Goal: Download file/media

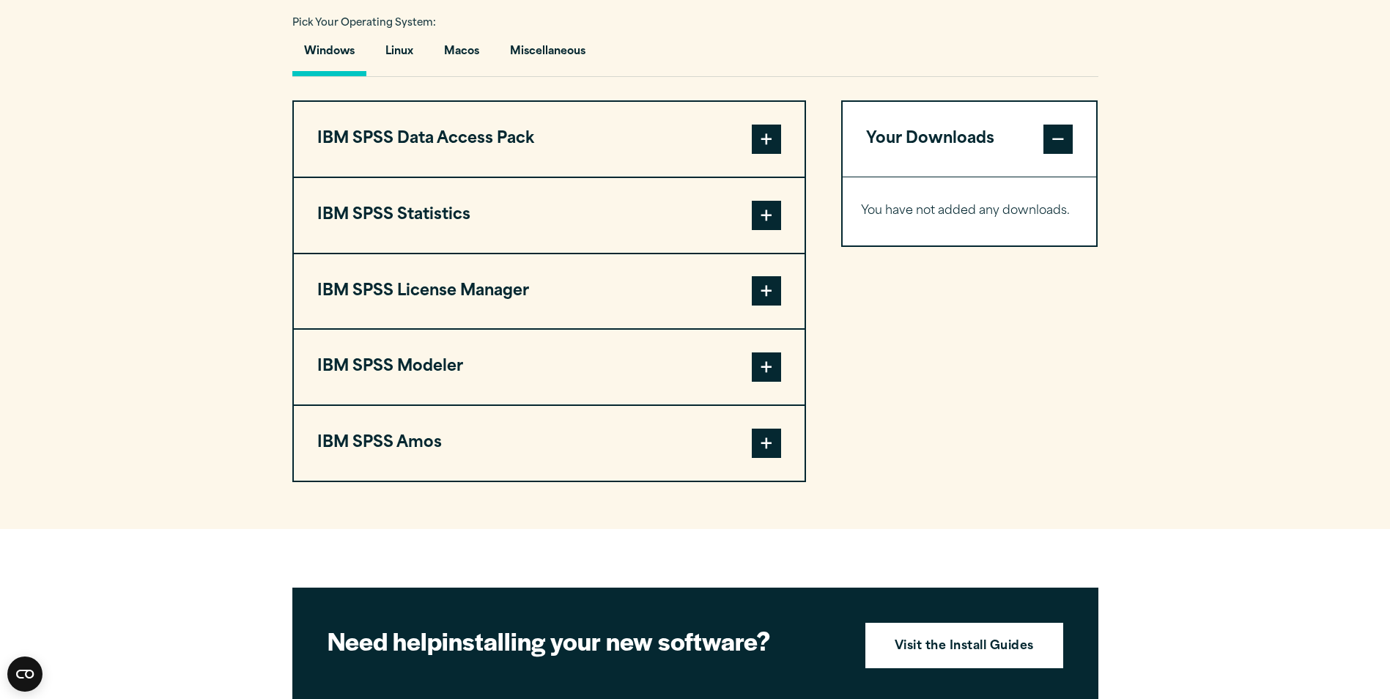
scroll to position [952, 0]
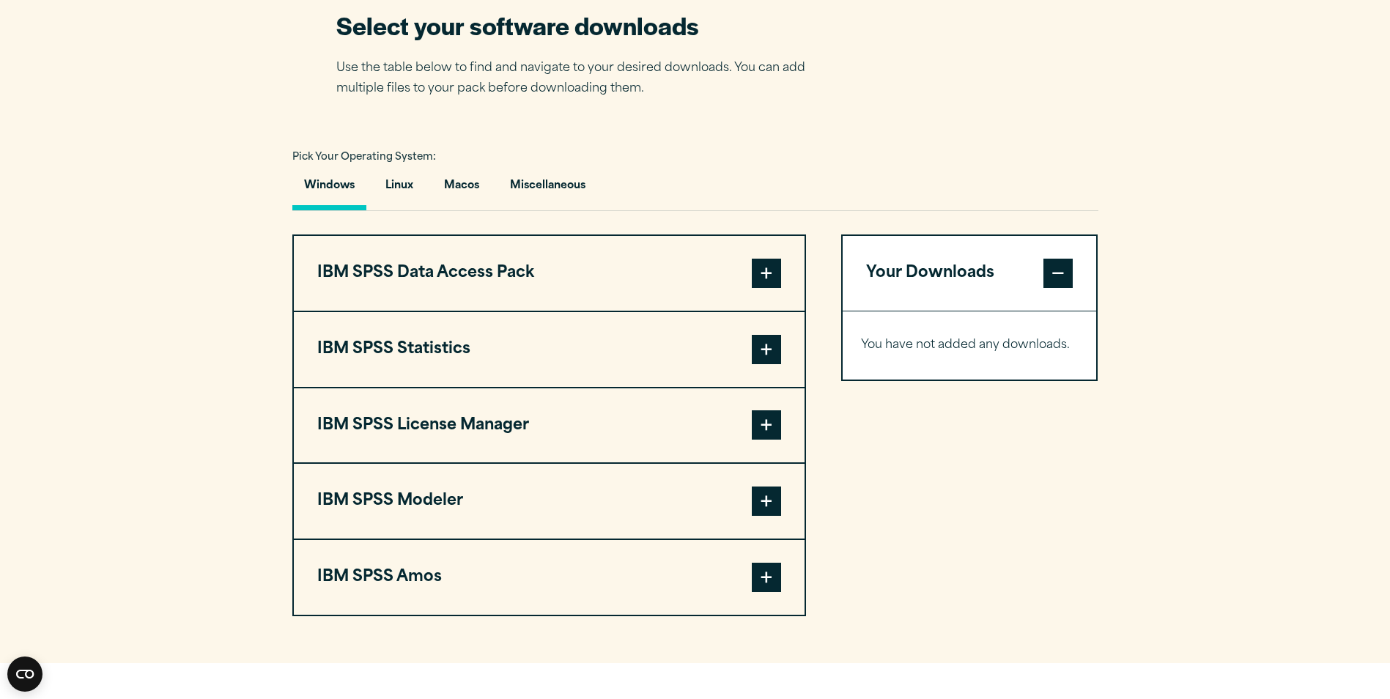
click at [437, 344] on button "IBM SPSS Statistics" at bounding box center [549, 349] width 511 height 75
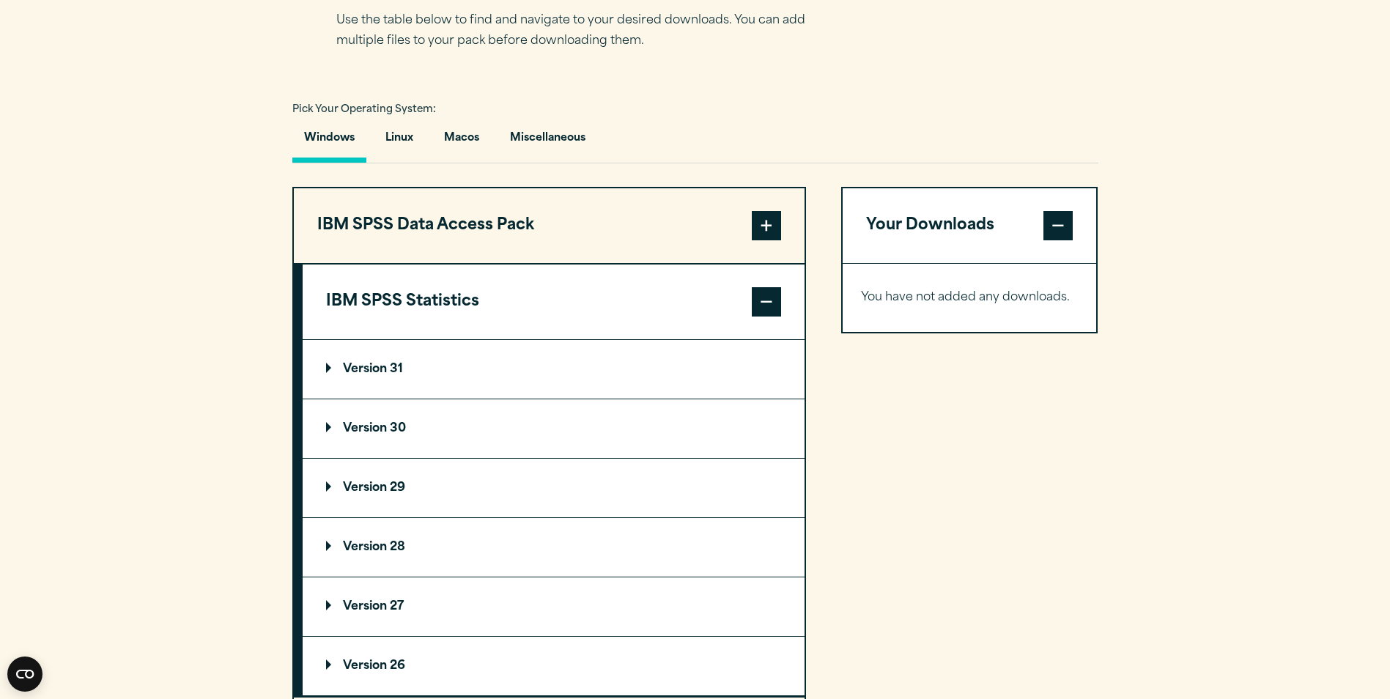
scroll to position [1026, 0]
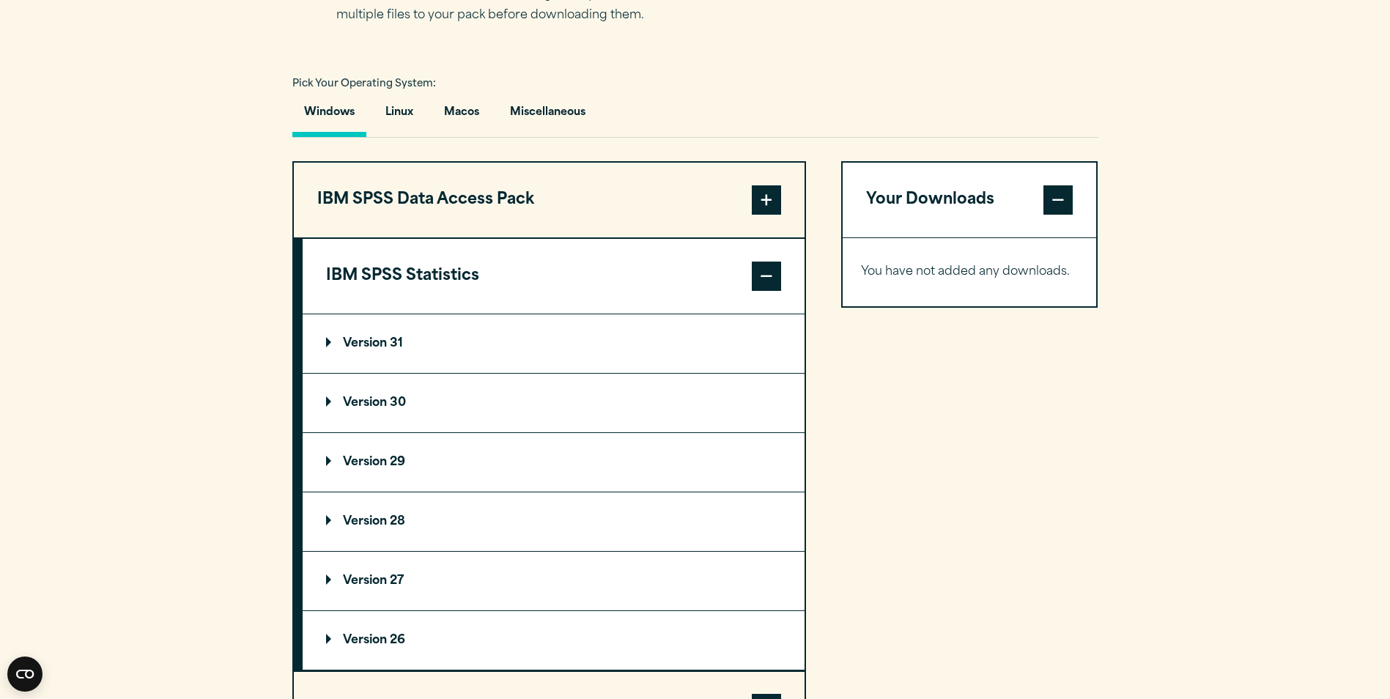
click at [370, 409] on summary "Version 30" at bounding box center [554, 403] width 502 height 59
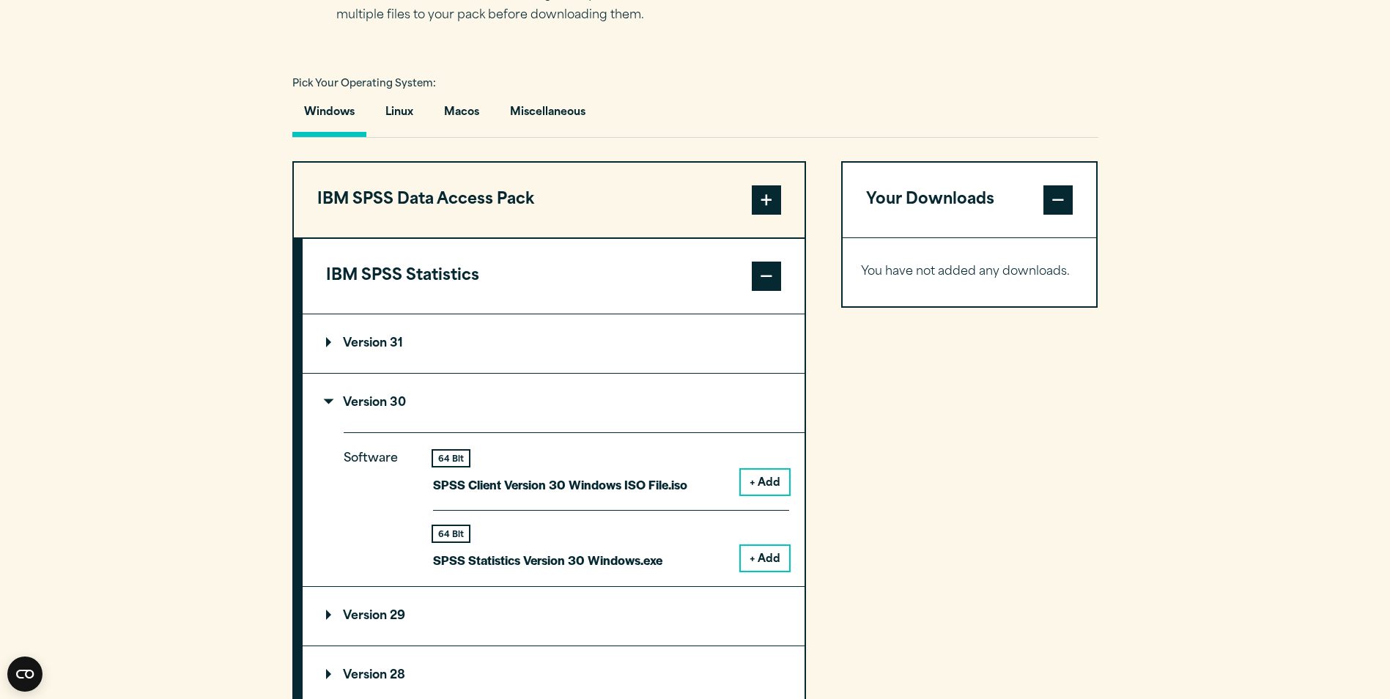
click at [527, 563] on p "SPSS Statistics Version 30 Windows.exe" at bounding box center [547, 559] width 229 height 21
click at [525, 563] on p "SPSS Statistics Version 30 Windows.exe" at bounding box center [547, 559] width 229 height 21
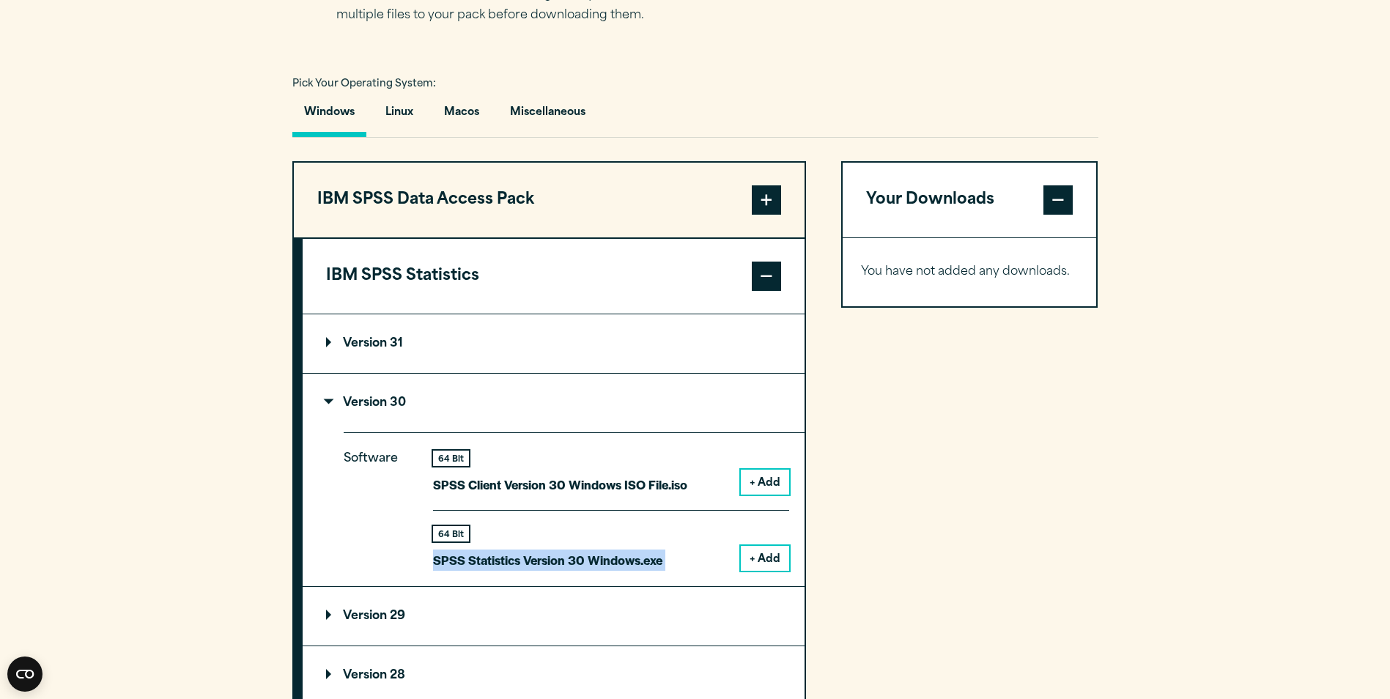
click at [525, 563] on p "SPSS Statistics Version 30 Windows.exe" at bounding box center [547, 559] width 229 height 21
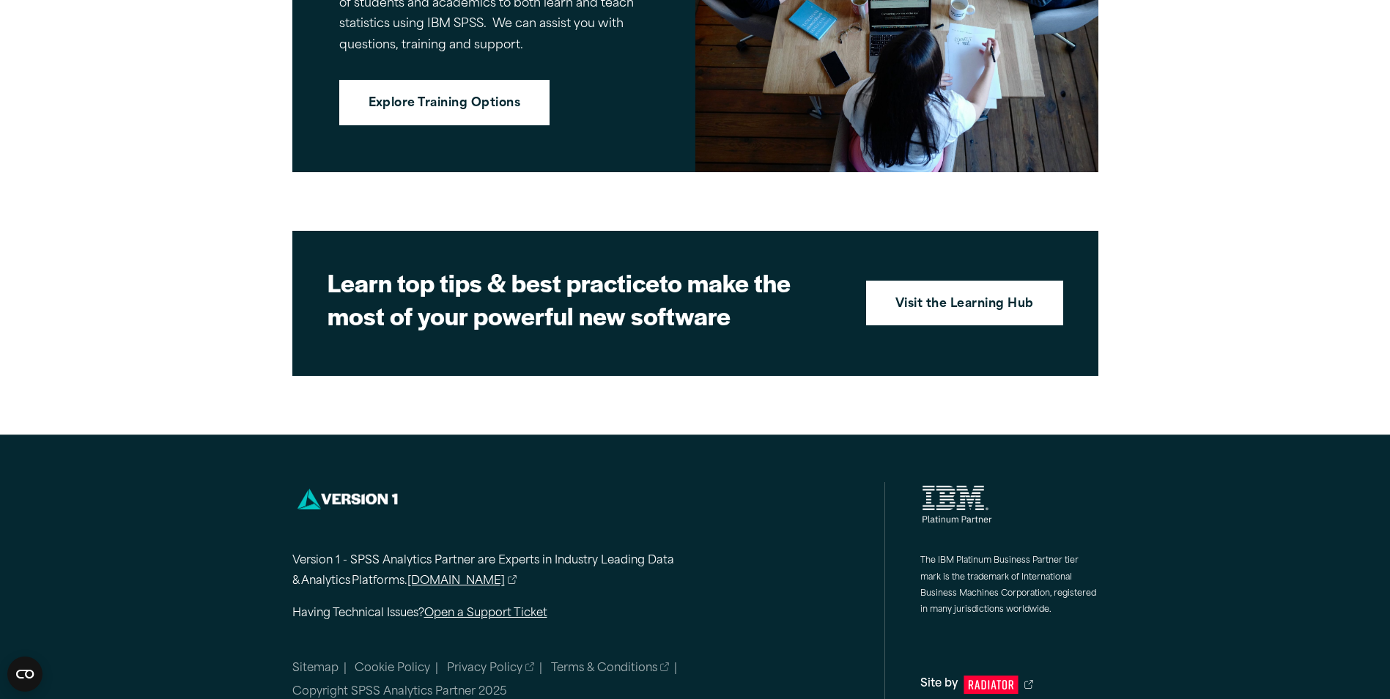
scroll to position [2602, 0]
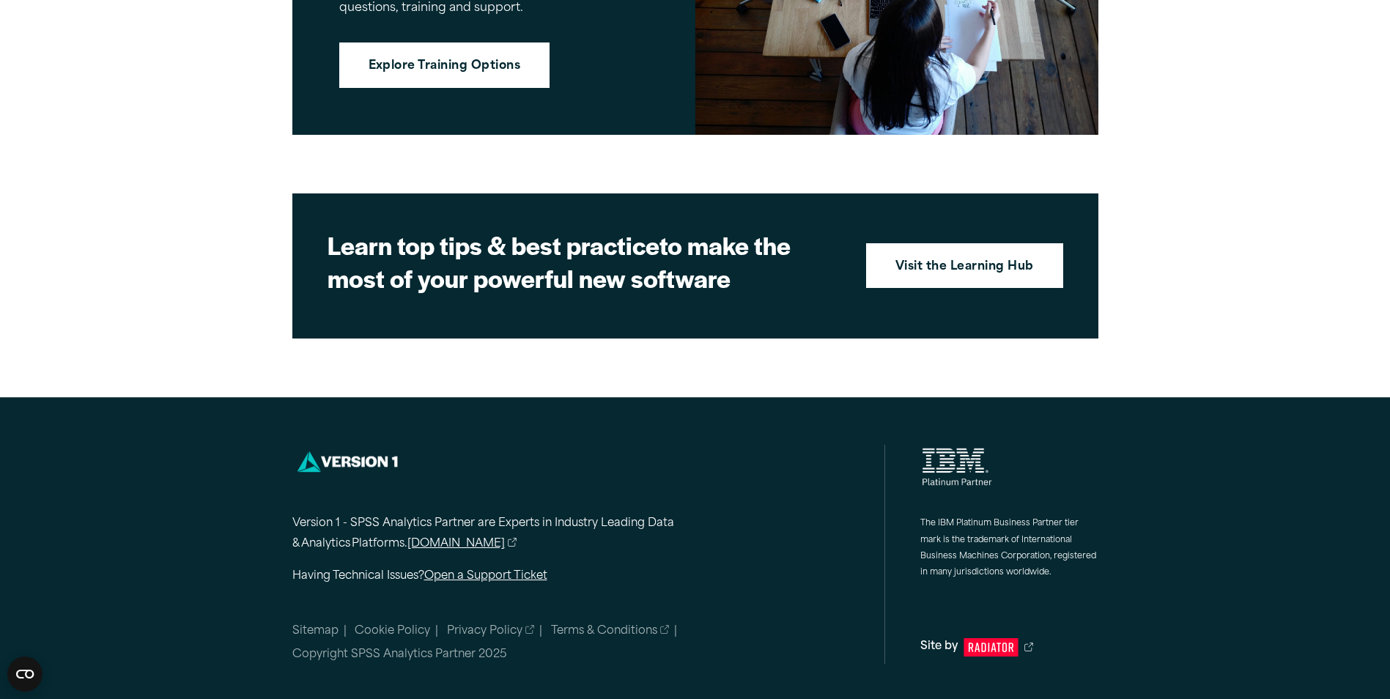
click at [512, 575] on link "Open a Support Ticket" at bounding box center [485, 576] width 123 height 11
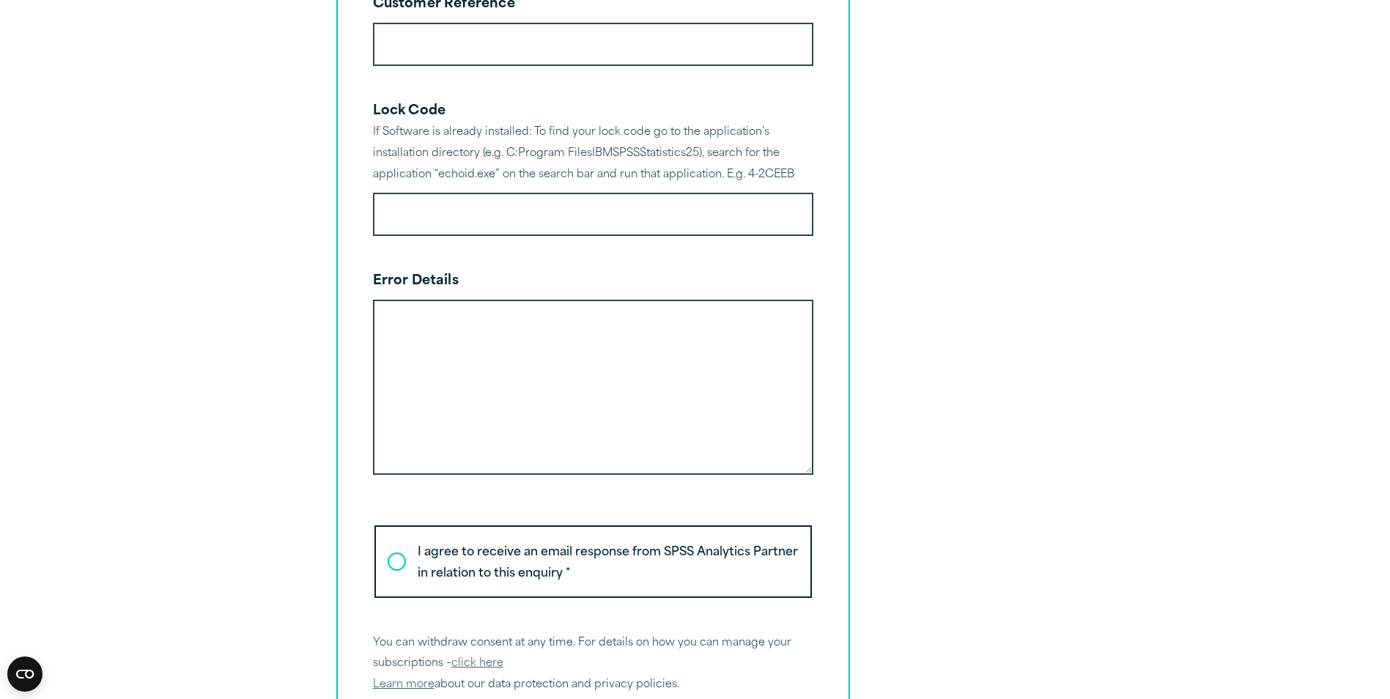
scroll to position [1392, 0]
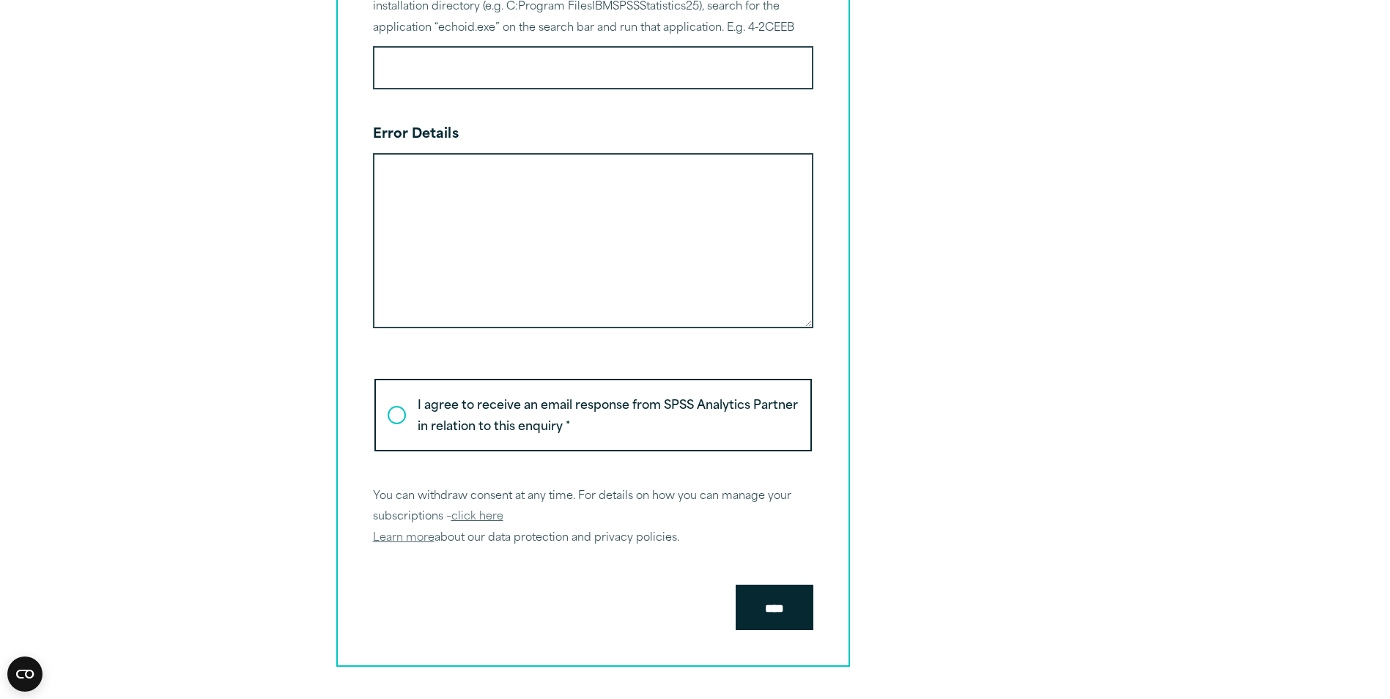
click at [398, 423] on label "I agree to receive an email response from SPSS Analytics Partner in relation to…" at bounding box center [592, 415] width 437 height 73
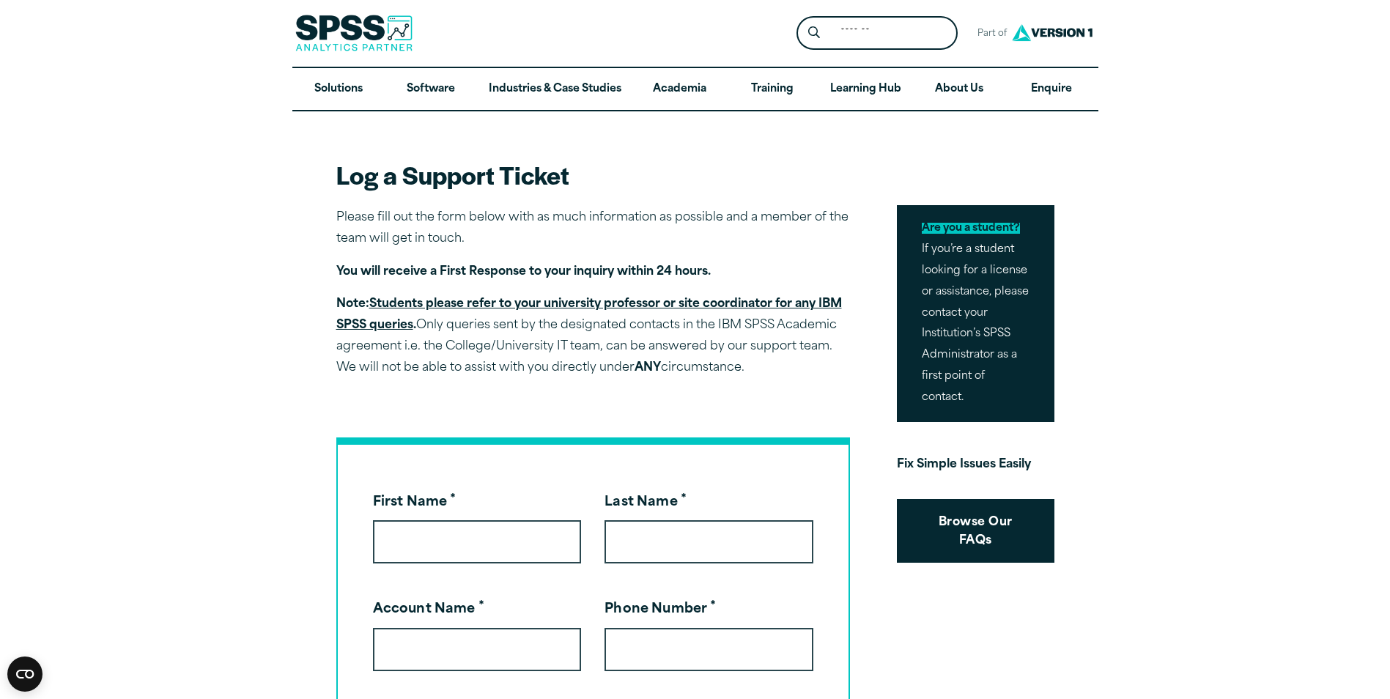
scroll to position [0, 0]
